Goal: Task Accomplishment & Management: Manage account settings

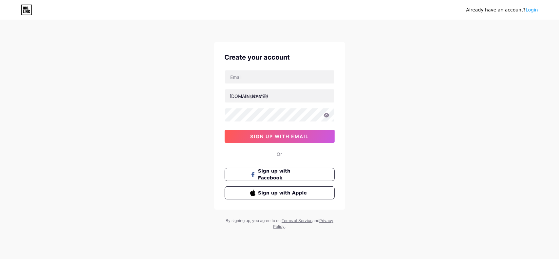
click at [533, 10] on link "Login" at bounding box center [532, 9] width 12 height 5
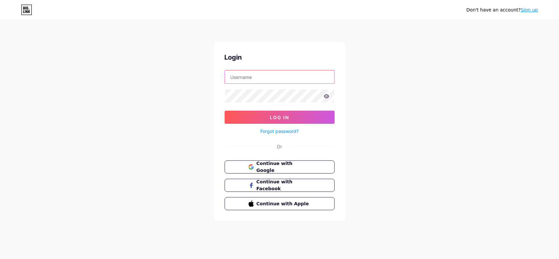
click at [298, 77] on input "text" at bounding box center [279, 76] width 109 height 13
type input "[EMAIL_ADDRESS][DOMAIN_NAME]"
click at [335, 120] on div "Login [EMAIL_ADDRESS][DOMAIN_NAME] Log In Forgot password? Or Continue with Goo…" at bounding box center [279, 131] width 131 height 179
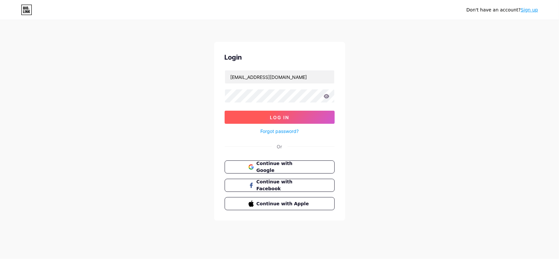
click at [332, 120] on button "Log In" at bounding box center [280, 117] width 110 height 13
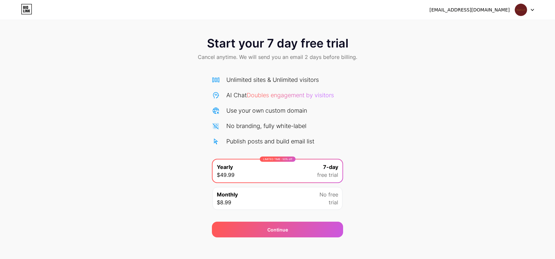
click at [282, 195] on div "Monthly $8.99 No free trial" at bounding box center [277, 198] width 130 height 23
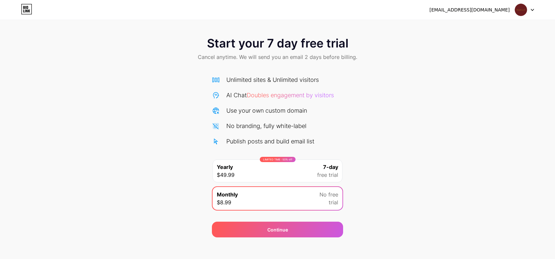
scroll to position [4, 0]
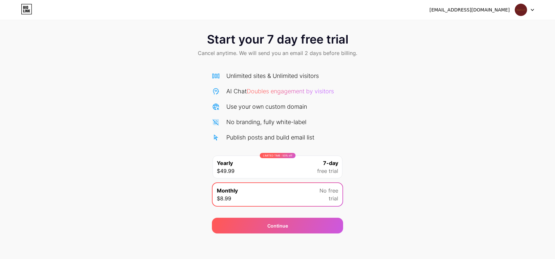
click at [29, 10] on icon at bounding box center [29, 11] width 2 height 3
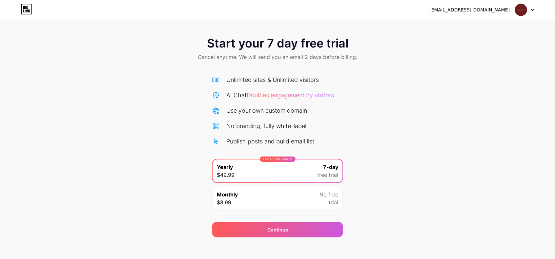
click at [29, 10] on icon at bounding box center [29, 11] width 2 height 3
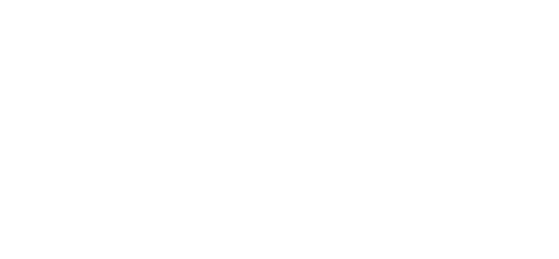
click at [29, 0] on html at bounding box center [279, 0] width 559 height 0
click at [496, 11] on div "[EMAIL_ADDRESS][DOMAIN_NAME]" at bounding box center [474, 10] width 80 height 7
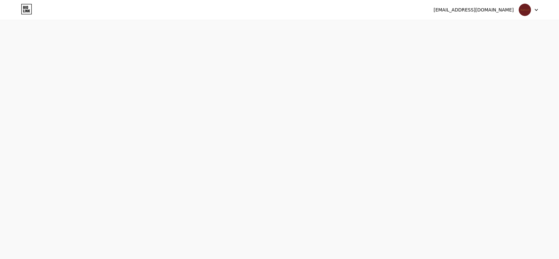
click at [477, 10] on div "[EMAIL_ADDRESS][DOMAIN_NAME]" at bounding box center [474, 10] width 80 height 7
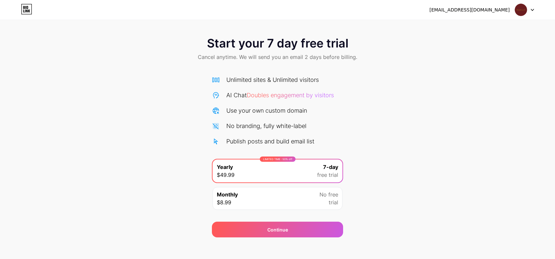
click at [529, 9] on div at bounding box center [524, 10] width 19 height 12
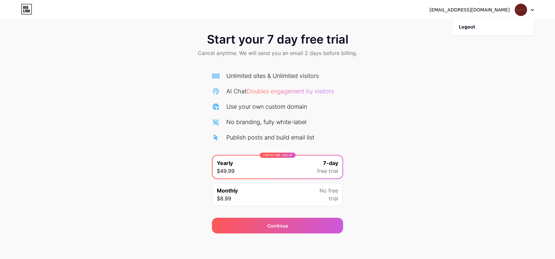
scroll to position [4, 0]
click at [366, 173] on div "Start your 7 day free trial Cancel anytime. We will send you an email 2 days be…" at bounding box center [277, 129] width 555 height 207
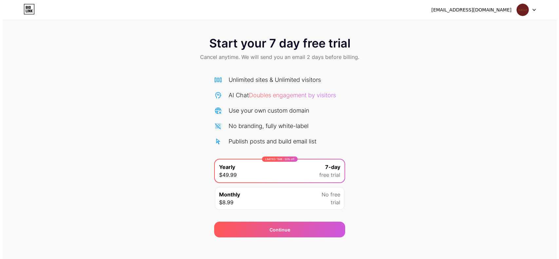
scroll to position [0, 0]
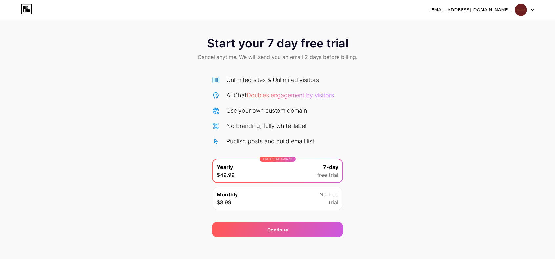
click at [27, 7] on icon at bounding box center [26, 9] width 11 height 10
click at [538, 10] on div "[EMAIL_ADDRESS][DOMAIN_NAME] Logout" at bounding box center [277, 10] width 555 height 12
click at [534, 10] on div "[EMAIL_ADDRESS][DOMAIN_NAME] Logout" at bounding box center [277, 10] width 555 height 12
click at [530, 10] on div at bounding box center [524, 10] width 19 height 12
click at [494, 28] on li "Logout" at bounding box center [492, 27] width 81 height 18
